Goal: Information Seeking & Learning: Learn about a topic

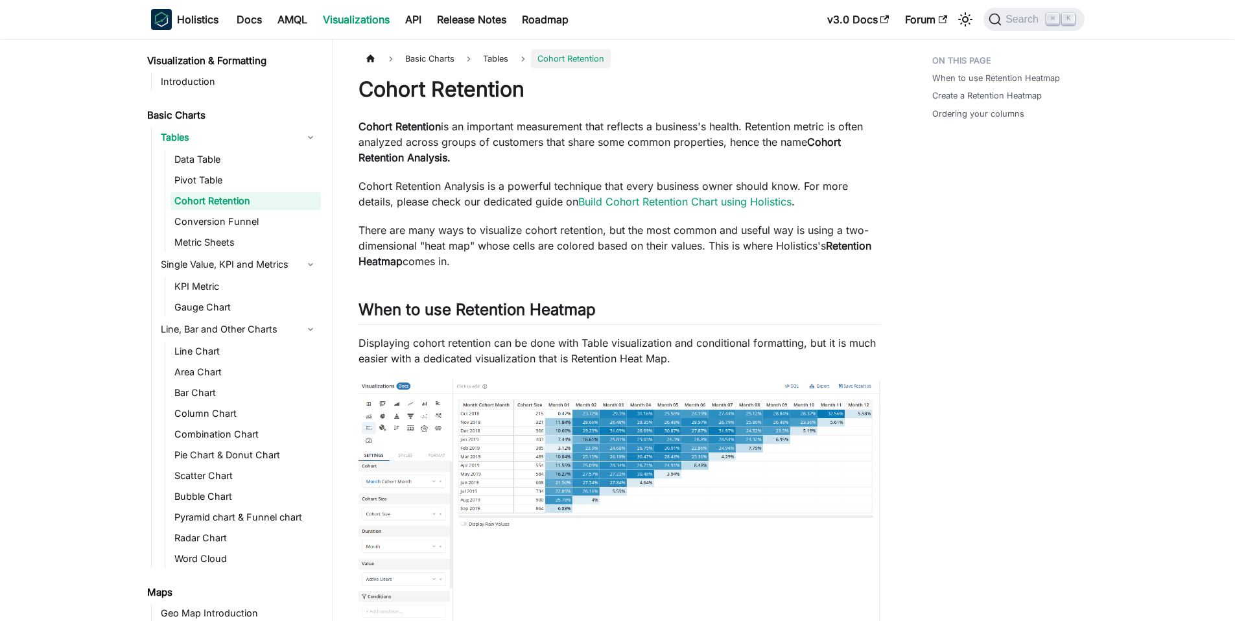
click at [648, 148] on p "Cohort Retention is an important measurement that reflects a business's health.…" at bounding box center [619, 142] width 522 height 47
click at [215, 222] on link "Conversion Funnel" at bounding box center [245, 222] width 150 height 18
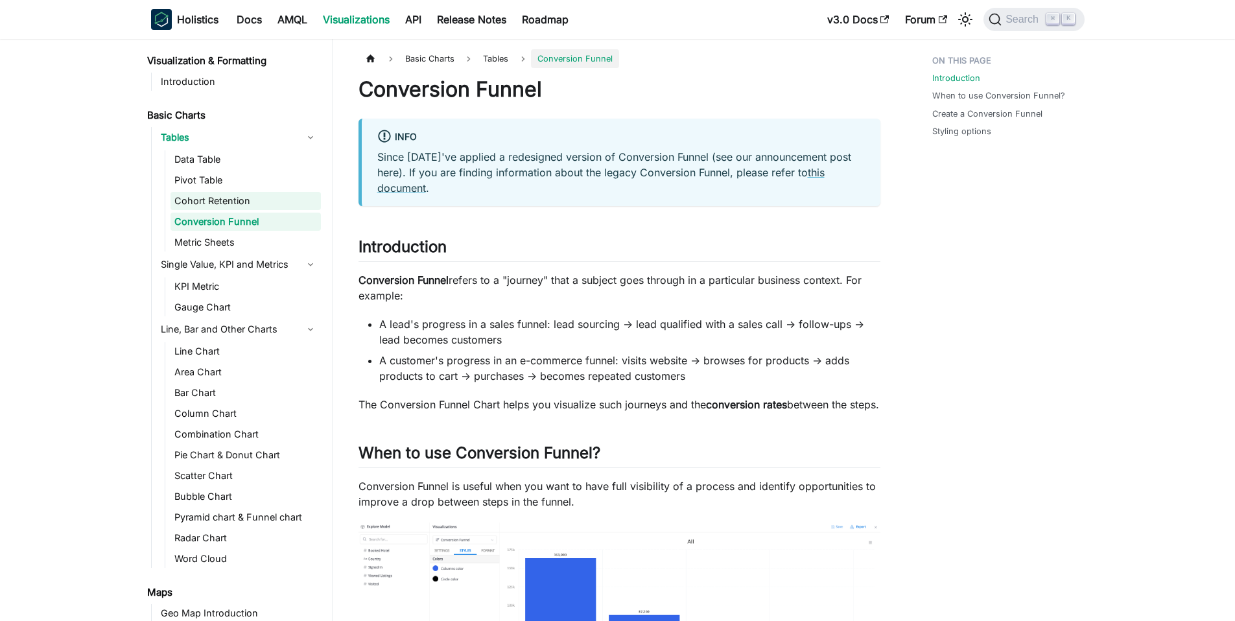
click at [238, 205] on link "Cohort Retention" at bounding box center [245, 201] width 150 height 18
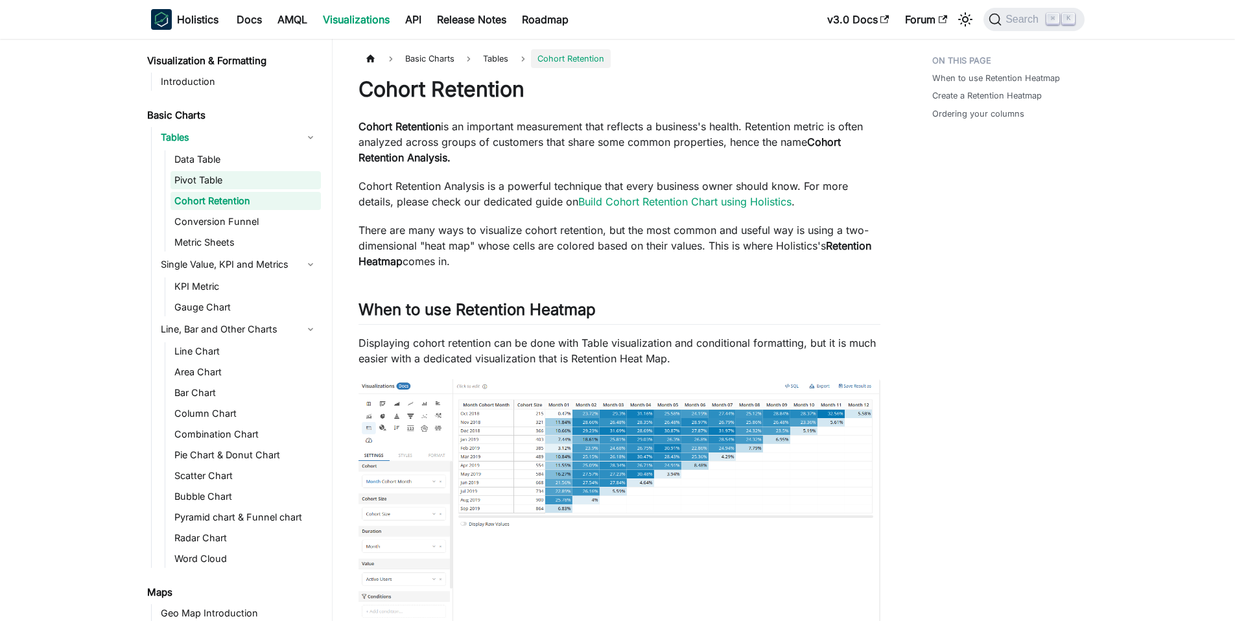
click at [250, 174] on link "Pivot Table" at bounding box center [245, 180] width 150 height 18
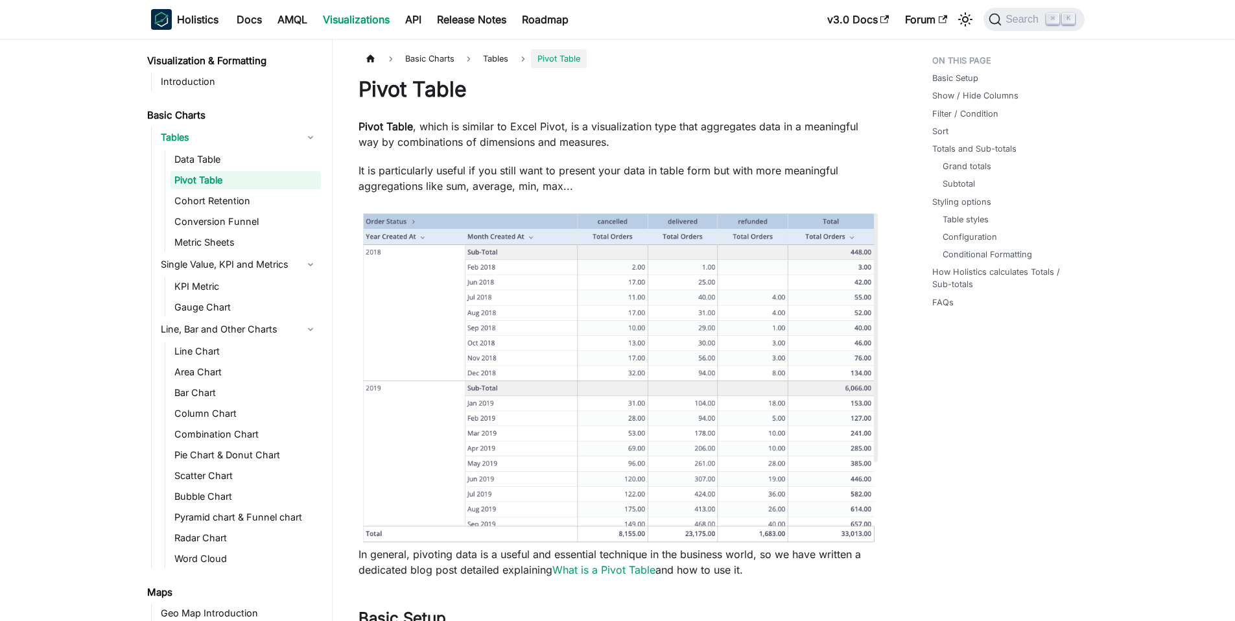
click at [246, 186] on link "Pivot Table" at bounding box center [245, 180] width 150 height 18
click at [246, 194] on link "Cohort Retention" at bounding box center [245, 201] width 150 height 18
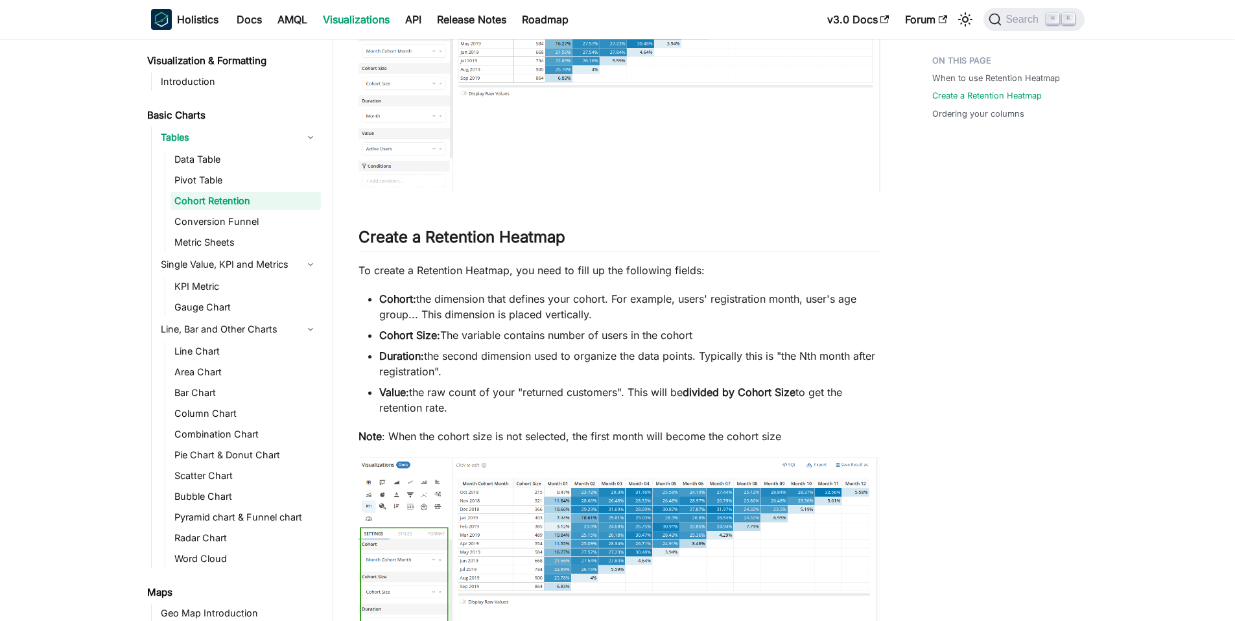
scroll to position [449, 0]
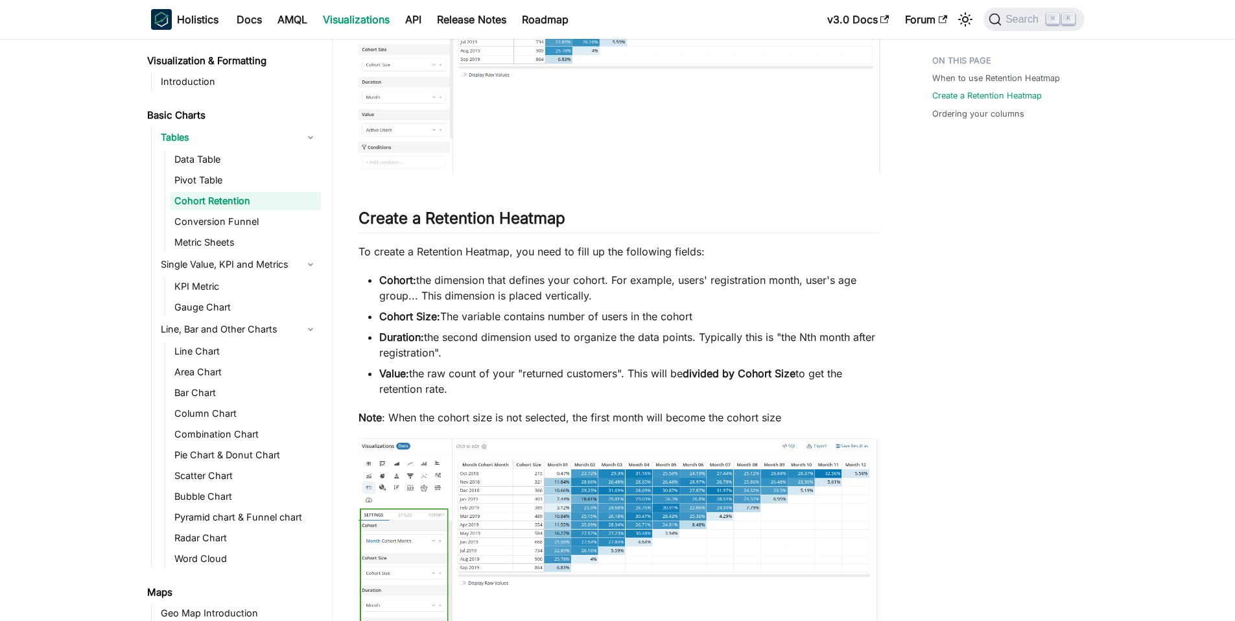
click at [578, 305] on ul "Cohort: the dimension that defines your cohort. For example, users' registratio…" at bounding box center [619, 334] width 522 height 124
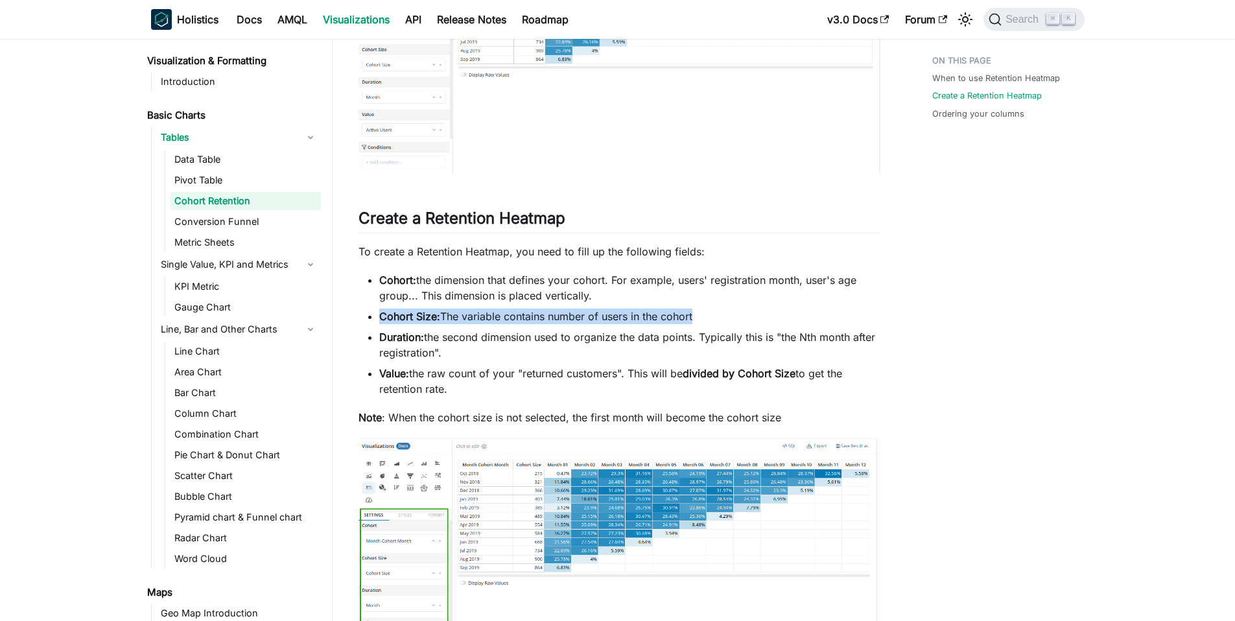
click at [578, 305] on ul "Cohort: the dimension that defines your cohort. For example, users' registratio…" at bounding box center [619, 334] width 522 height 124
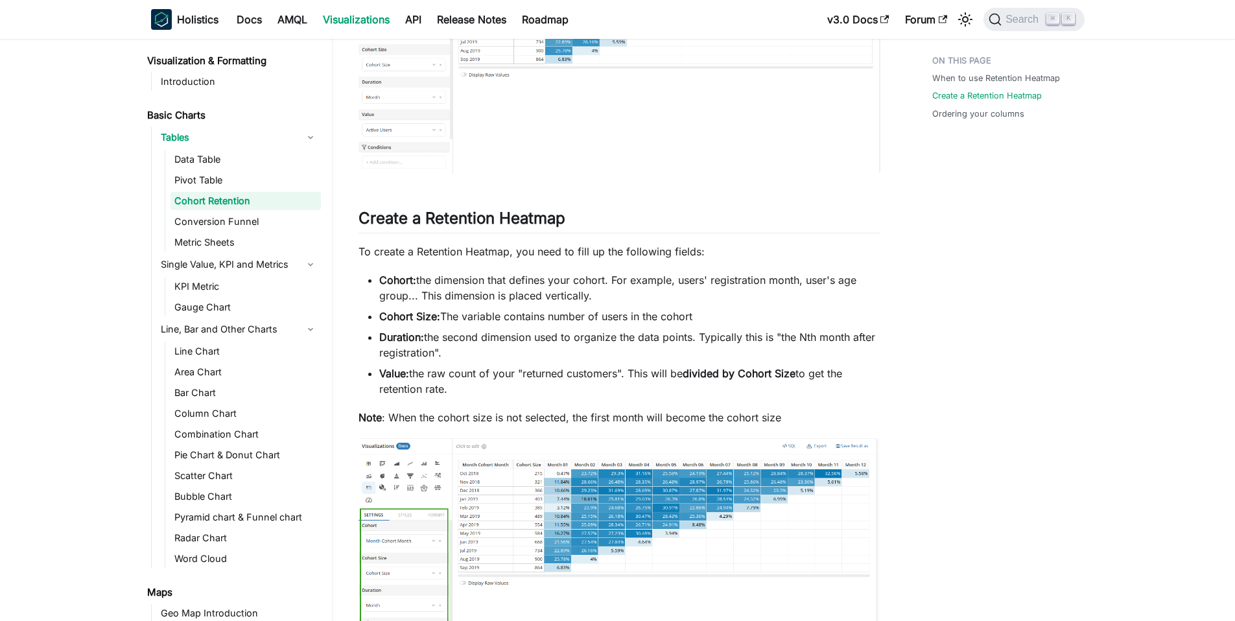
click at [596, 299] on li "Cohort: the dimension that defines your cohort. For example, users' registratio…" at bounding box center [629, 287] width 501 height 31
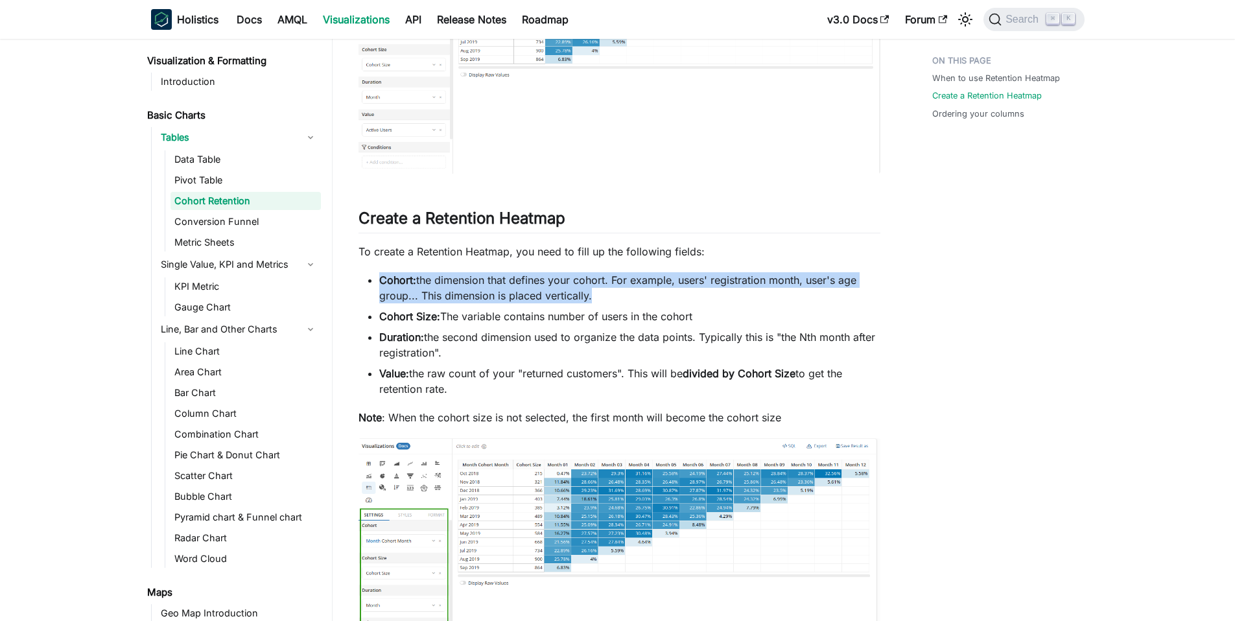
click at [596, 299] on li "Cohort: the dimension that defines your cohort. For example, users' registratio…" at bounding box center [629, 287] width 501 height 31
click at [598, 296] on li "Cohort: the dimension that defines your cohort. For example, users' registratio…" at bounding box center [629, 287] width 501 height 31
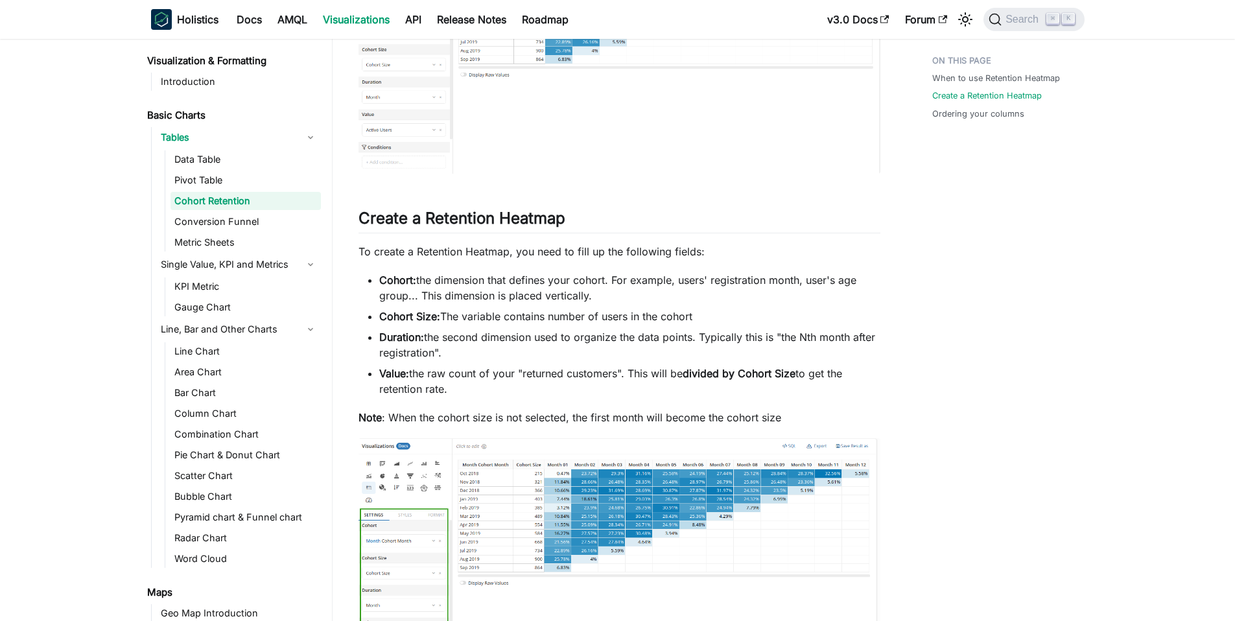
click at [598, 296] on li "Cohort: the dimension that defines your cohort. For example, users' registratio…" at bounding box center [629, 287] width 501 height 31
click at [508, 202] on div "Cohort Retention Cohort Retention is an important measurement that reflects a b…" at bounding box center [619, 410] width 522 height 1566
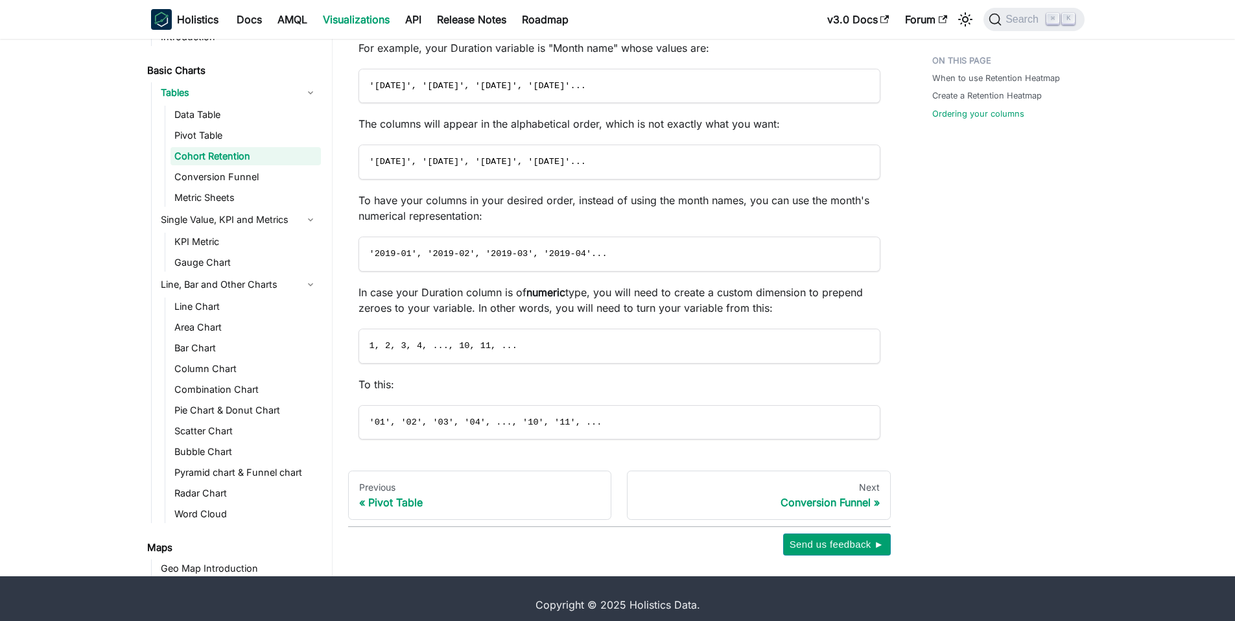
scroll to position [1215, 0]
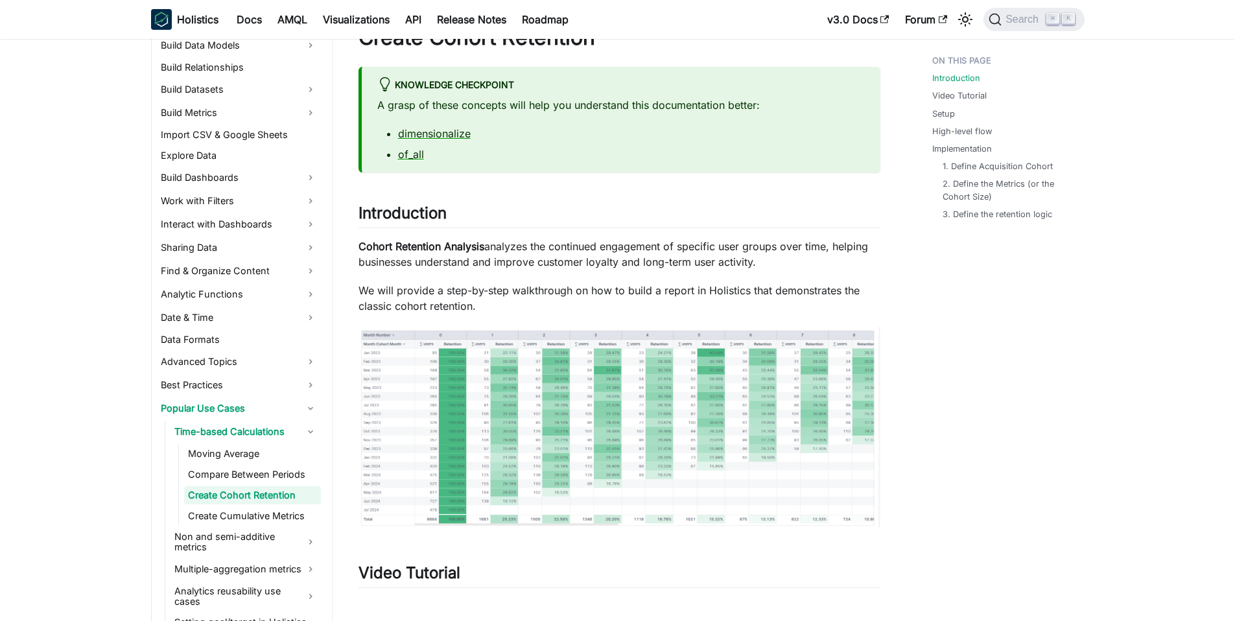
click at [537, 371] on img at bounding box center [619, 428] width 522 height 202
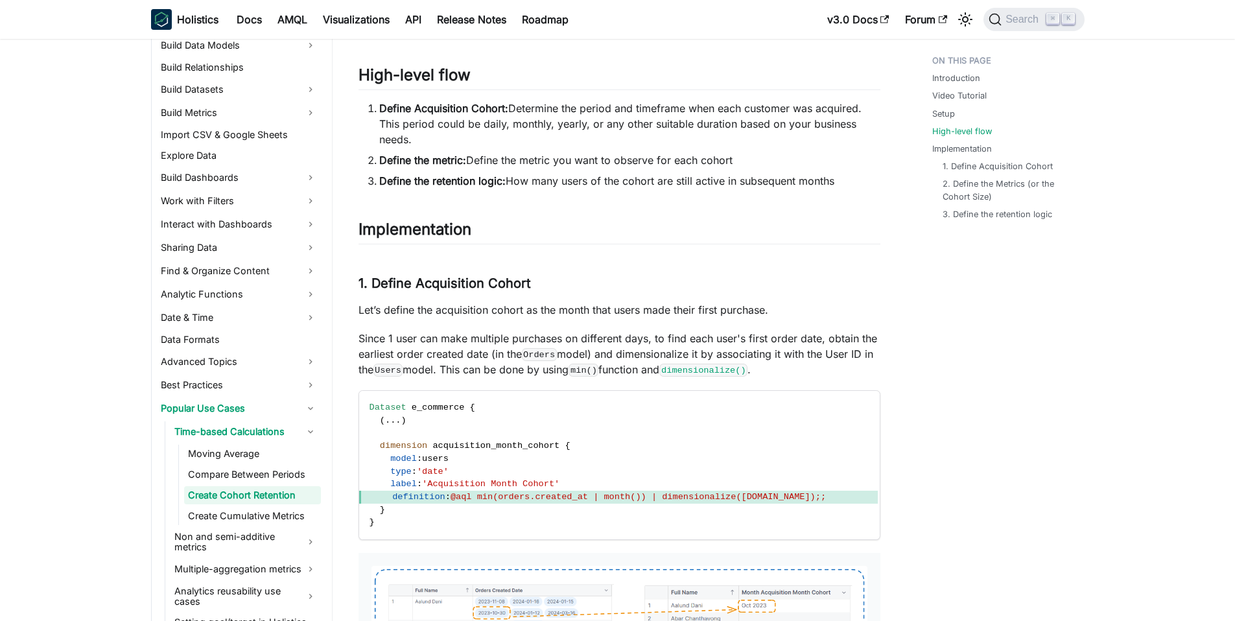
scroll to position [1657, 0]
click at [521, 110] on li "Define Acquisition Cohort: Determine the period and timeframe when each custome…" at bounding box center [629, 123] width 501 height 47
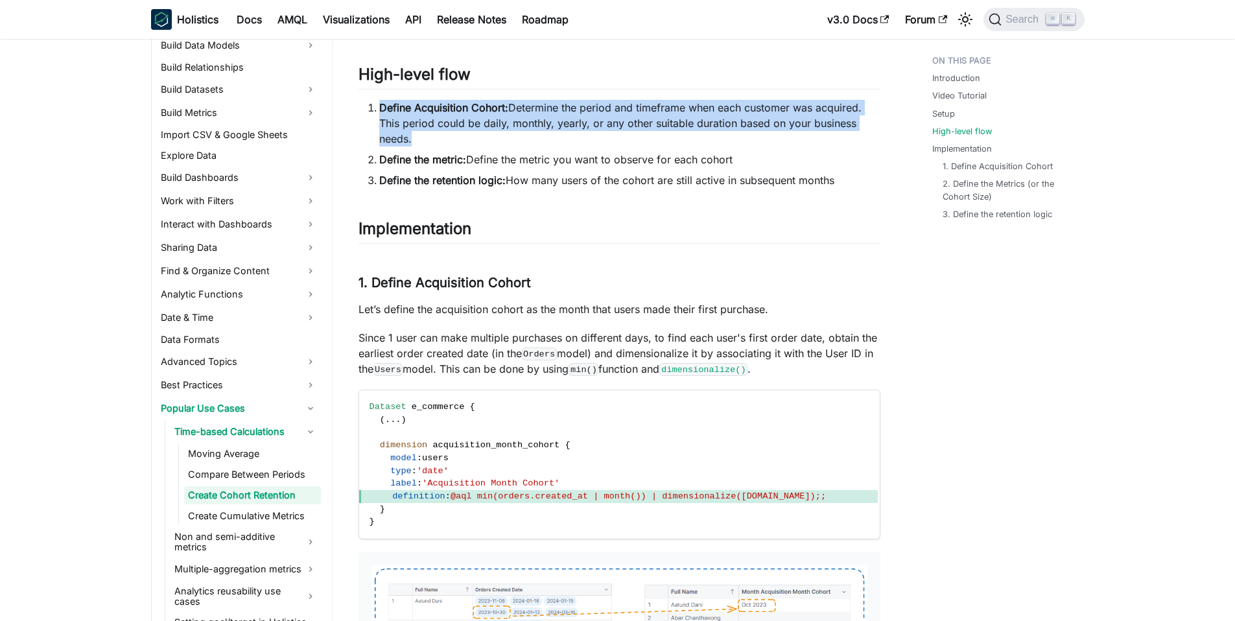
click at [521, 110] on li "Define Acquisition Cohort: Determine the period and timeframe when each custome…" at bounding box center [629, 123] width 501 height 47
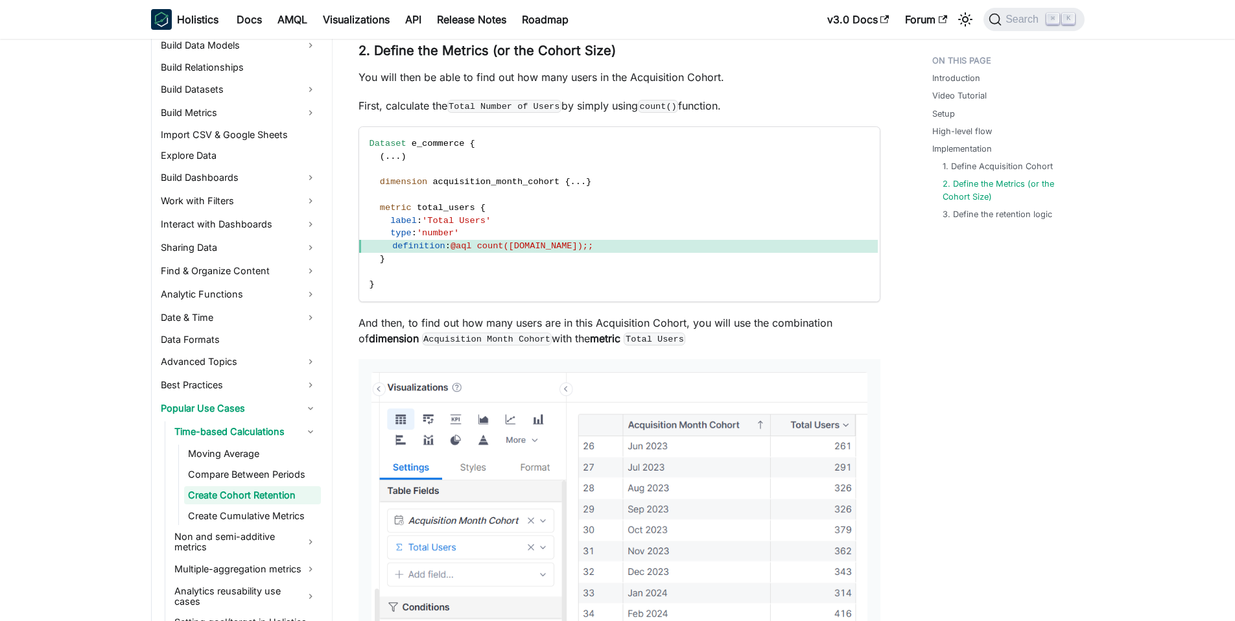
scroll to position [2642, 0]
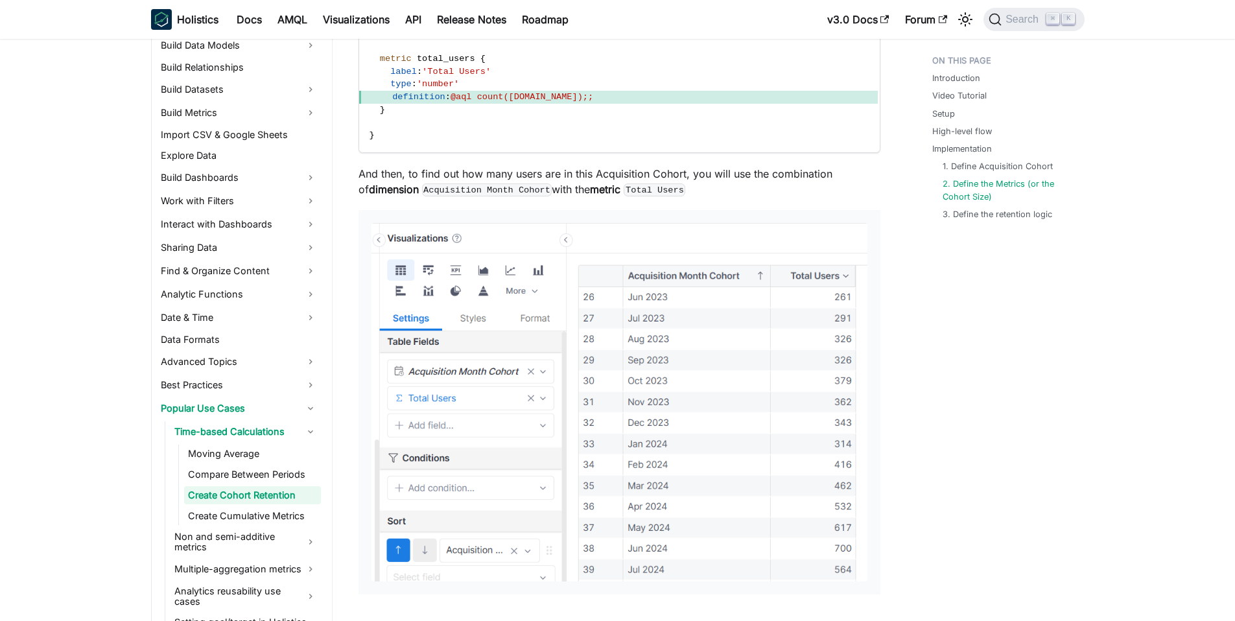
click at [574, 168] on p "And then, to find out how many users are in this Acquisition Cohort, you will u…" at bounding box center [619, 181] width 522 height 31
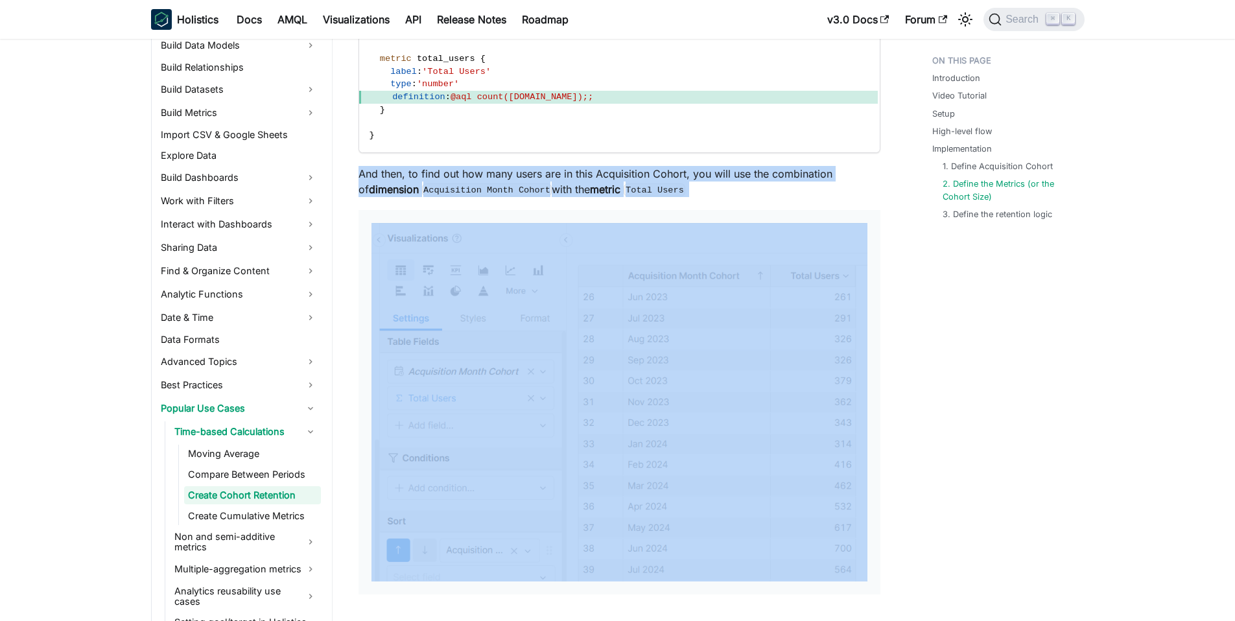
click at [574, 168] on p "And then, to find out how many users are in this Acquisition Cohort, you will u…" at bounding box center [619, 181] width 522 height 31
click at [576, 178] on p "And then, to find out how many users are in this Acquisition Cohort, you will u…" at bounding box center [619, 181] width 522 height 31
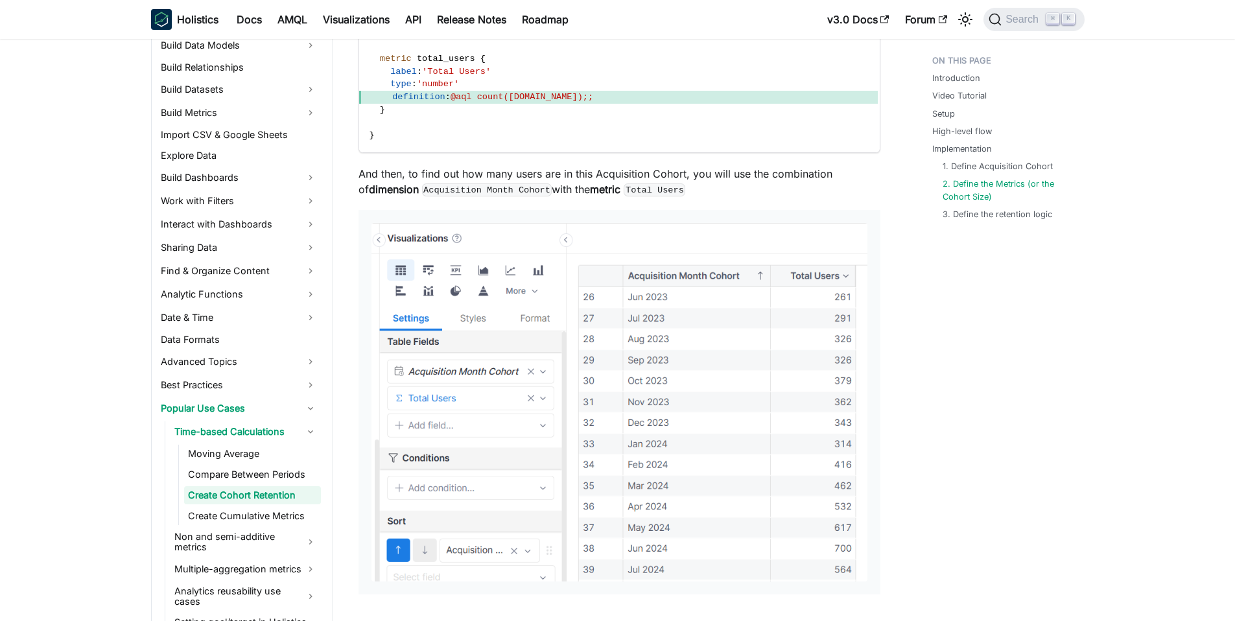
click at [535, 187] on code "Acquisition Month Cohort" at bounding box center [487, 189] width 130 height 13
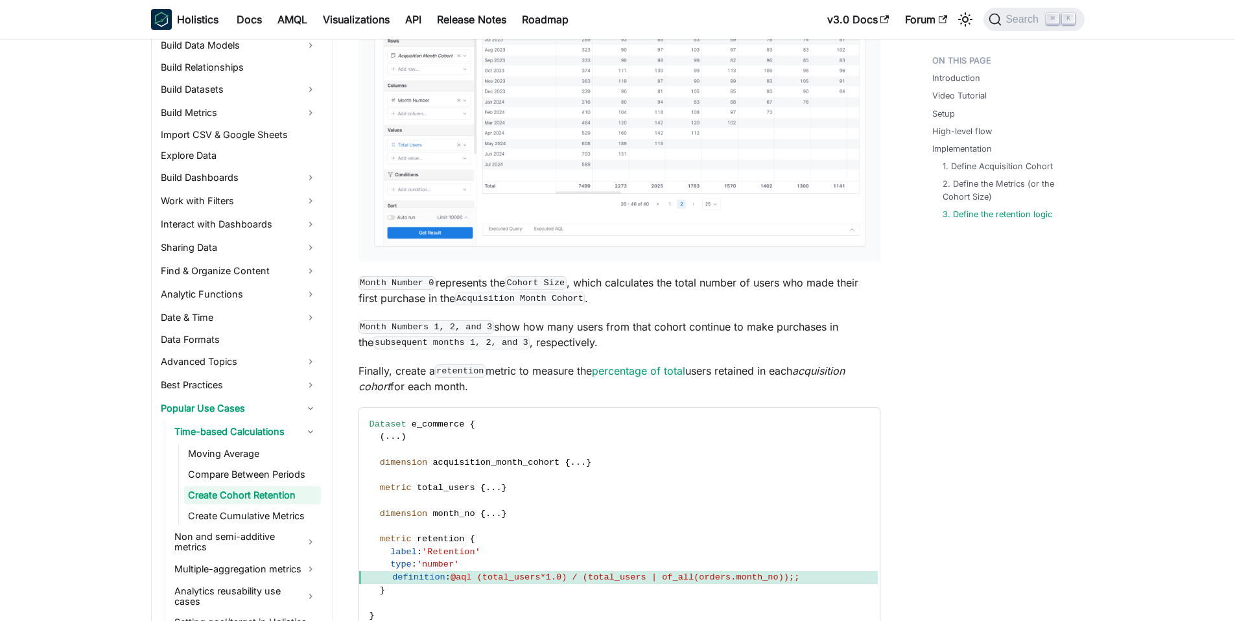
scroll to position [3910, 0]
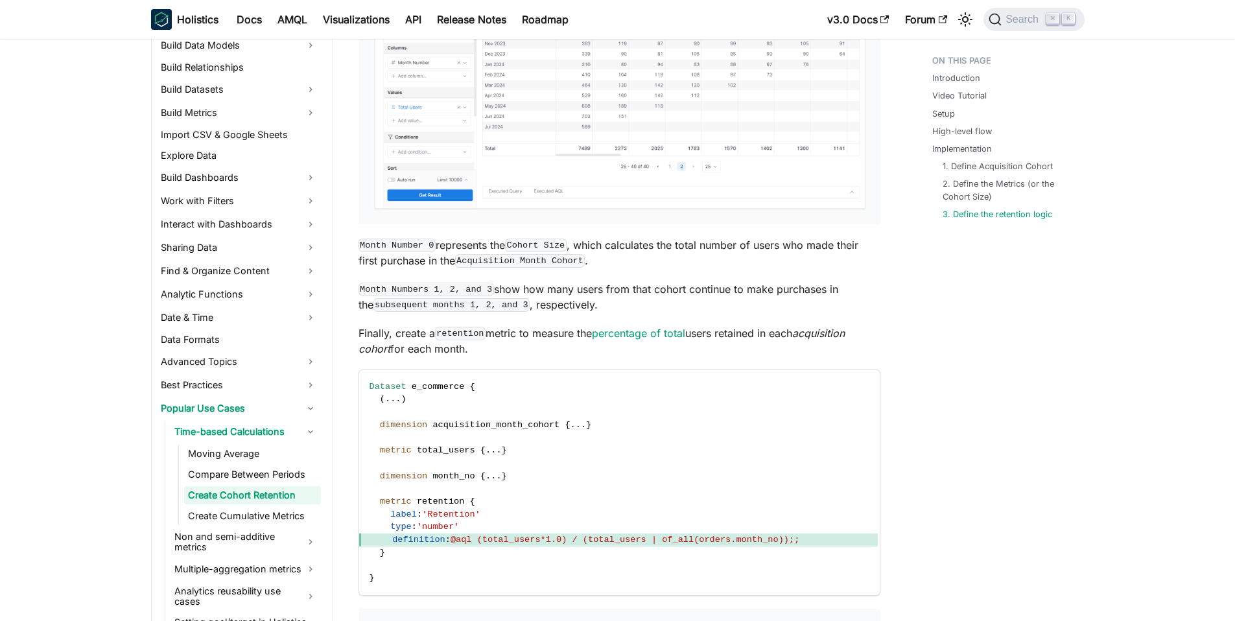
click at [688, 290] on p "Month Numbers 1, 2, and 3 show how many users from that cohort continue to make…" at bounding box center [619, 296] width 522 height 31
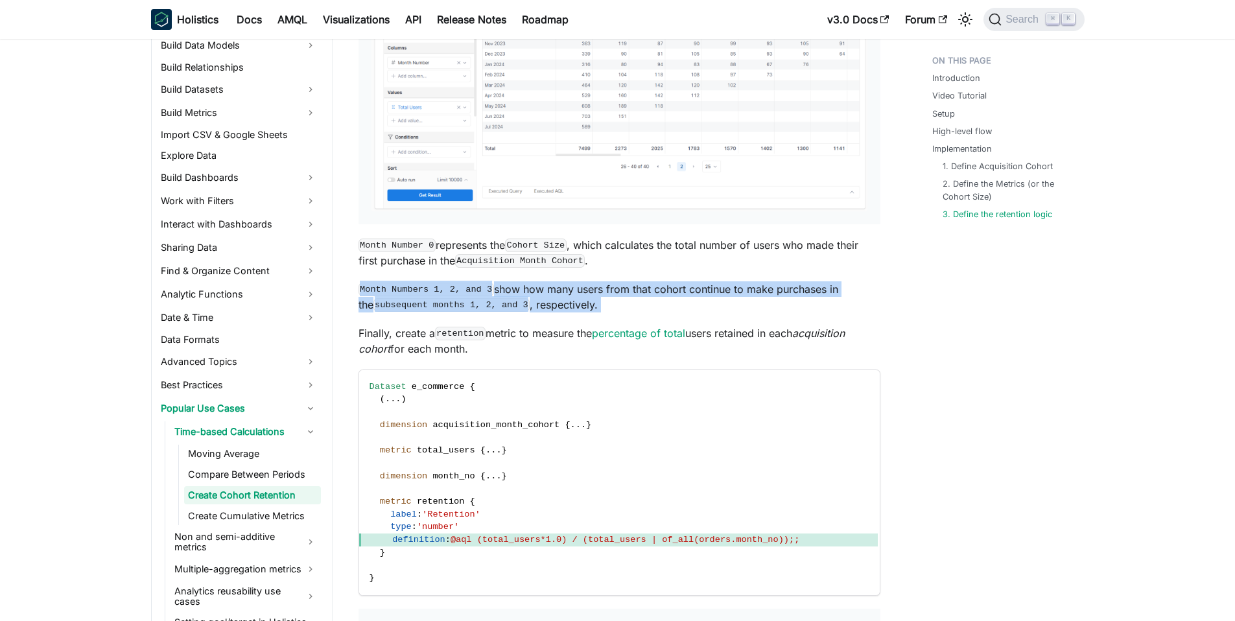
click at [688, 290] on p "Month Numbers 1, 2, and 3 show how many users from that cohort continue to make…" at bounding box center [619, 296] width 522 height 31
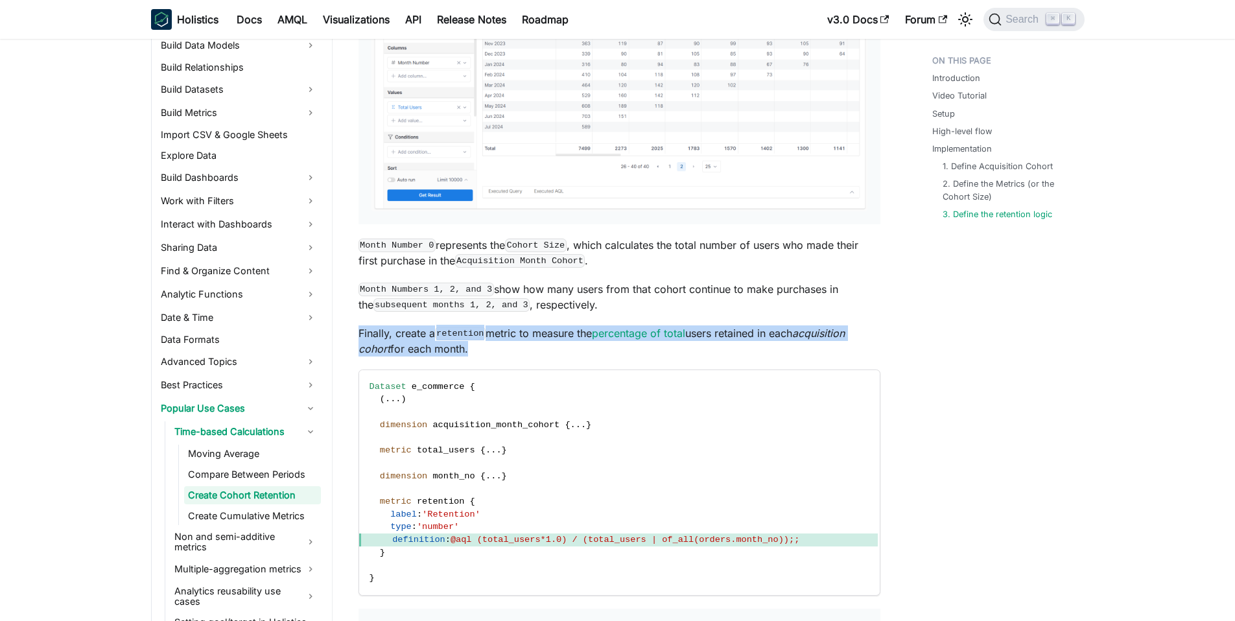
click at [529, 334] on p "Finally, create a retention metric to measure the percentage of total users ret…" at bounding box center [619, 340] width 522 height 31
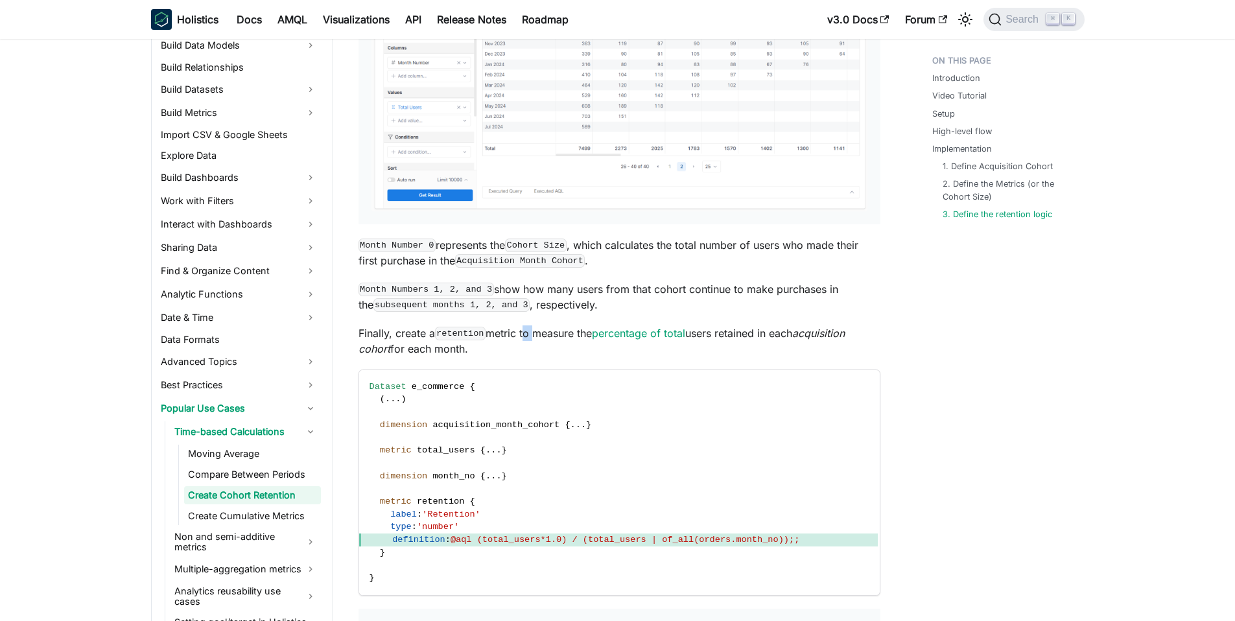
click at [529, 334] on p "Finally, create a retention metric to measure the percentage of total users ret…" at bounding box center [619, 340] width 522 height 31
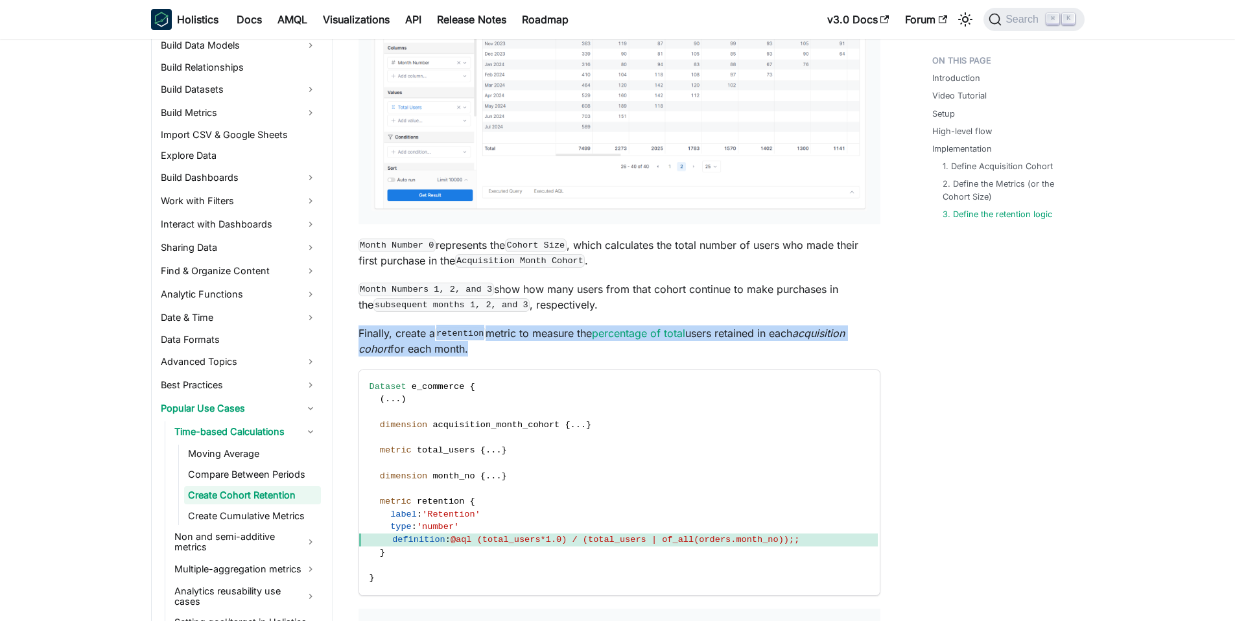
click at [529, 334] on p "Finally, create a retention metric to measure the percentage of total users ret…" at bounding box center [619, 340] width 522 height 31
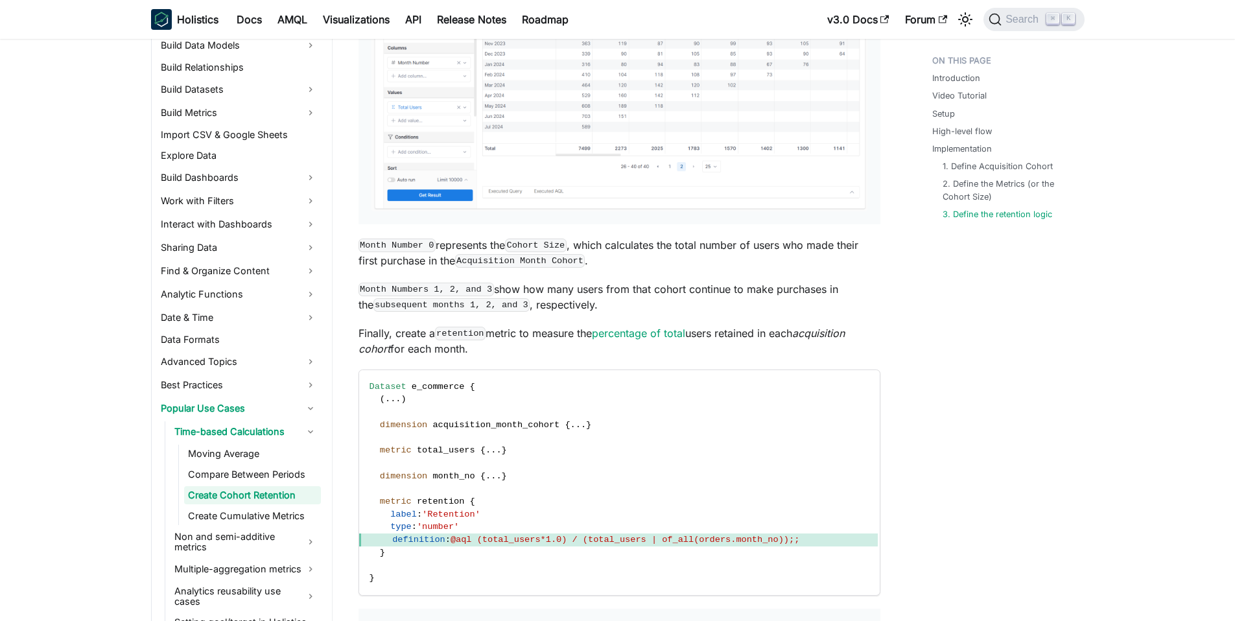
click at [550, 292] on p "Month Numbers 1, 2, and 3 show how many users from that cohort continue to make…" at bounding box center [619, 296] width 522 height 31
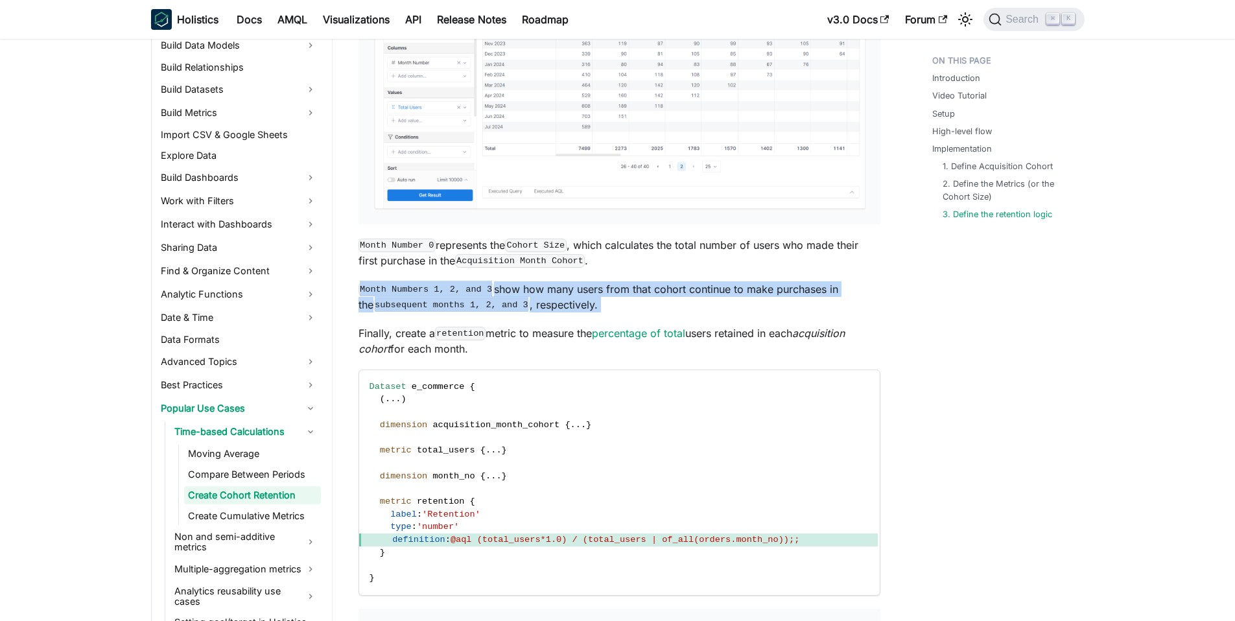
click at [550, 292] on p "Month Numbers 1, 2, and 3 show how many users from that cohort continue to make…" at bounding box center [619, 296] width 522 height 31
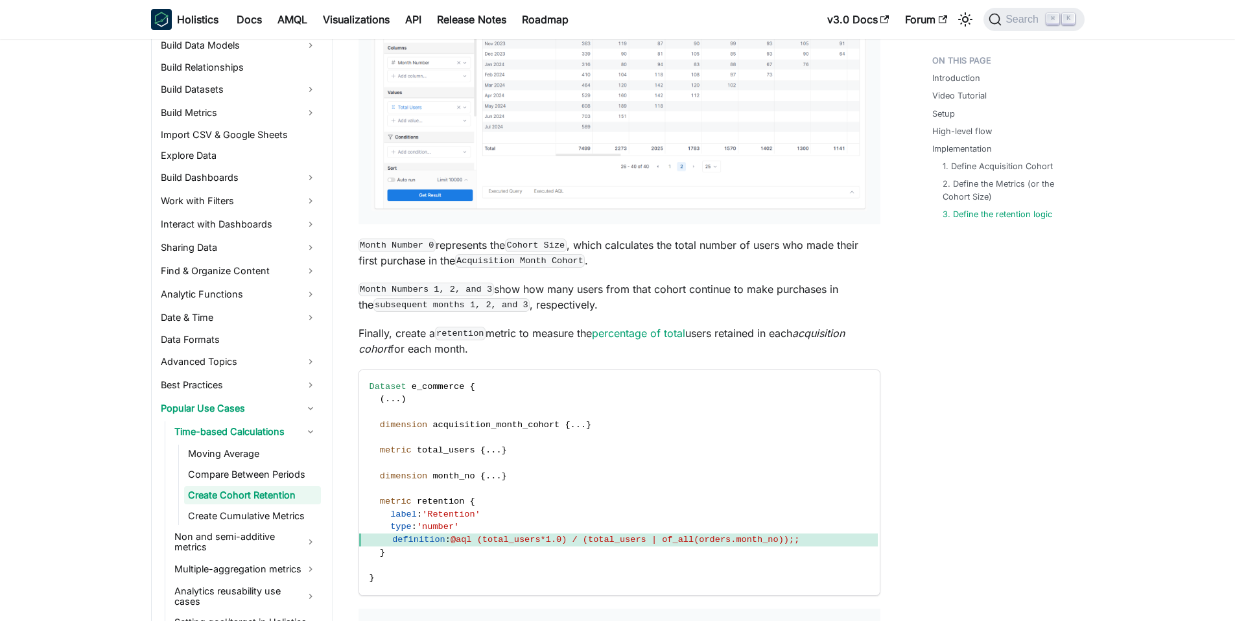
click at [524, 352] on p "Finally, create a retention metric to measure the percentage of total users ret…" at bounding box center [619, 340] width 522 height 31
click at [528, 334] on p "Finally, create a retention metric to measure the percentage of total users ret…" at bounding box center [619, 340] width 522 height 31
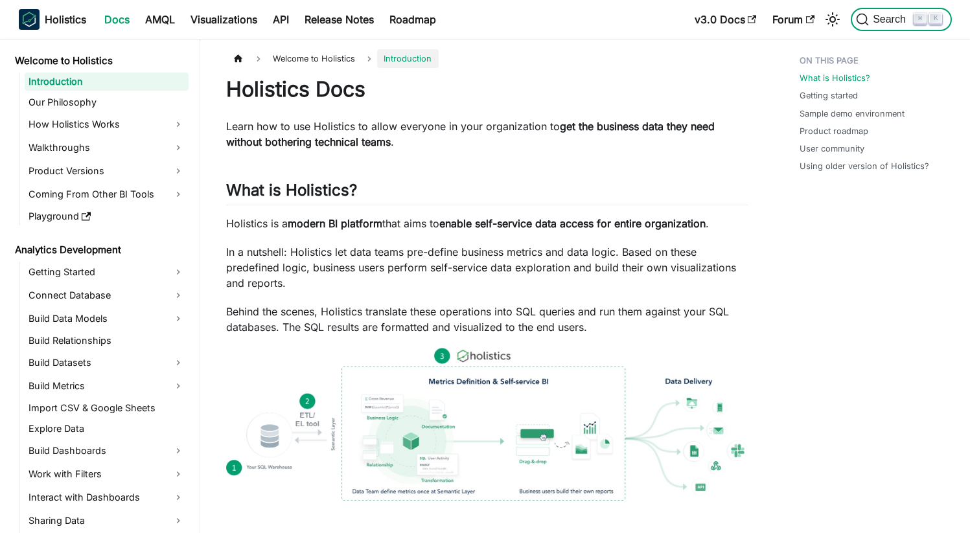
click at [898, 23] on span "Search" at bounding box center [891, 20] width 45 height 12
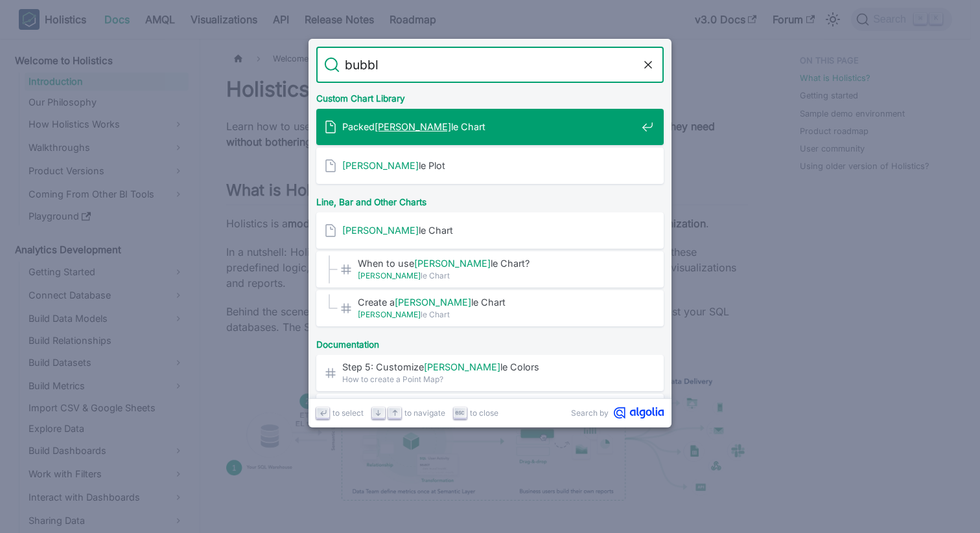
type input "bubble"
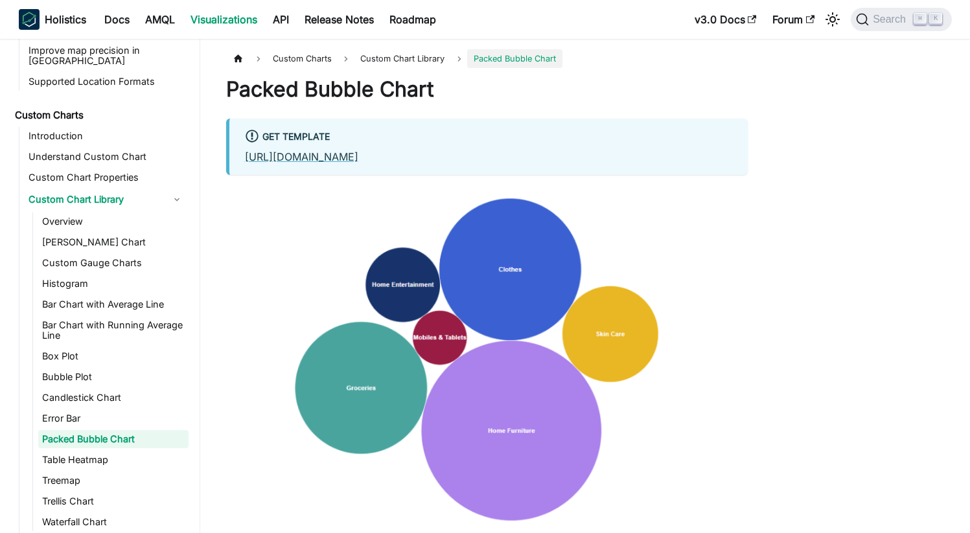
scroll to position [670, 0]
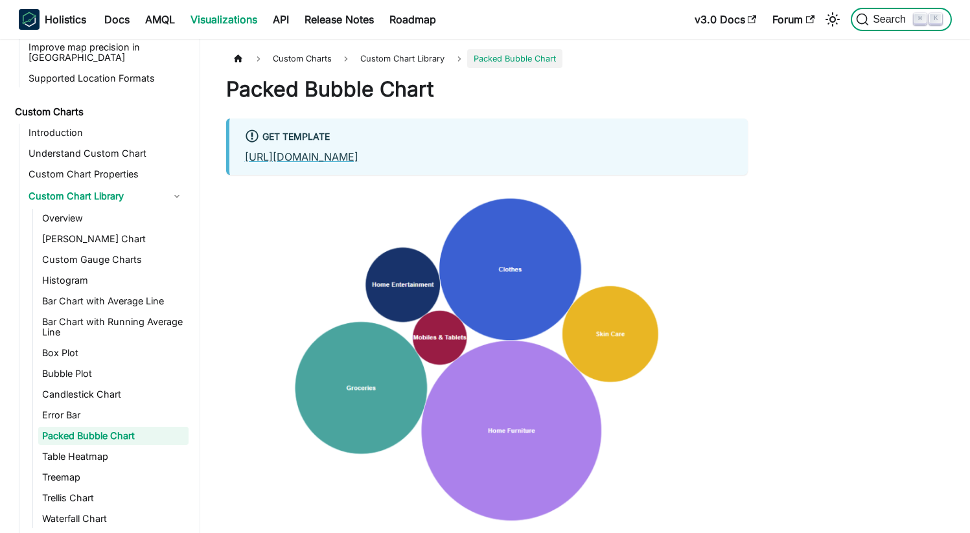
click at [882, 14] on span "Search" at bounding box center [891, 20] width 45 height 12
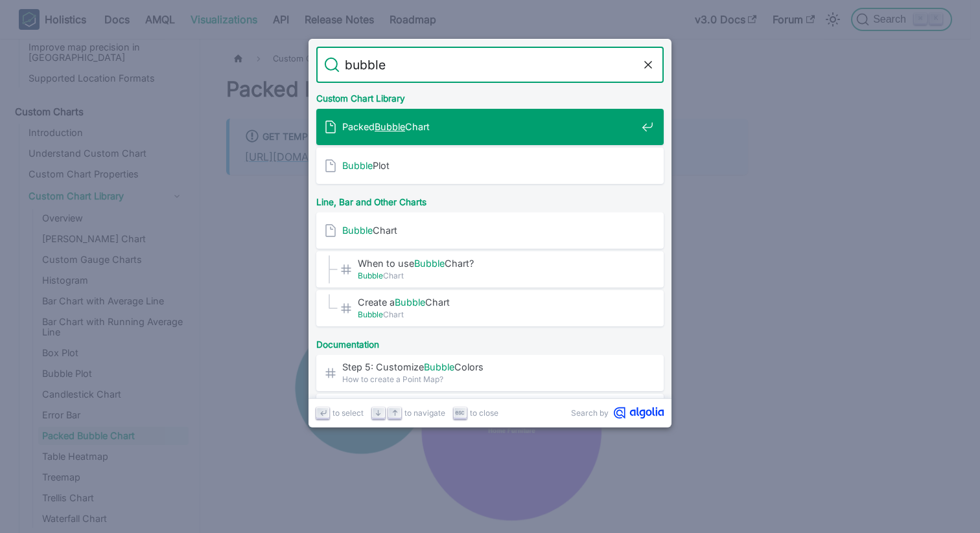
type input "bubble"
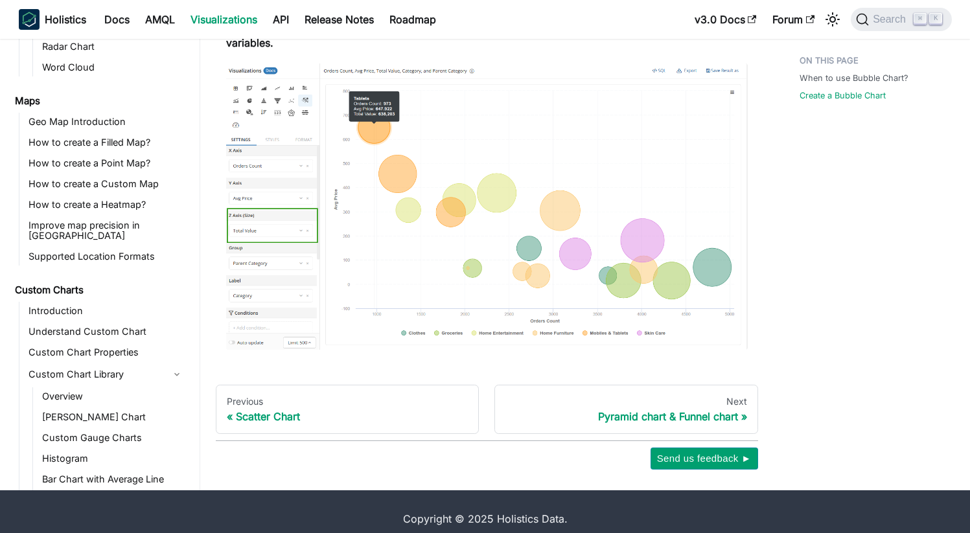
scroll to position [701, 0]
